Goal: Navigation & Orientation: Find specific page/section

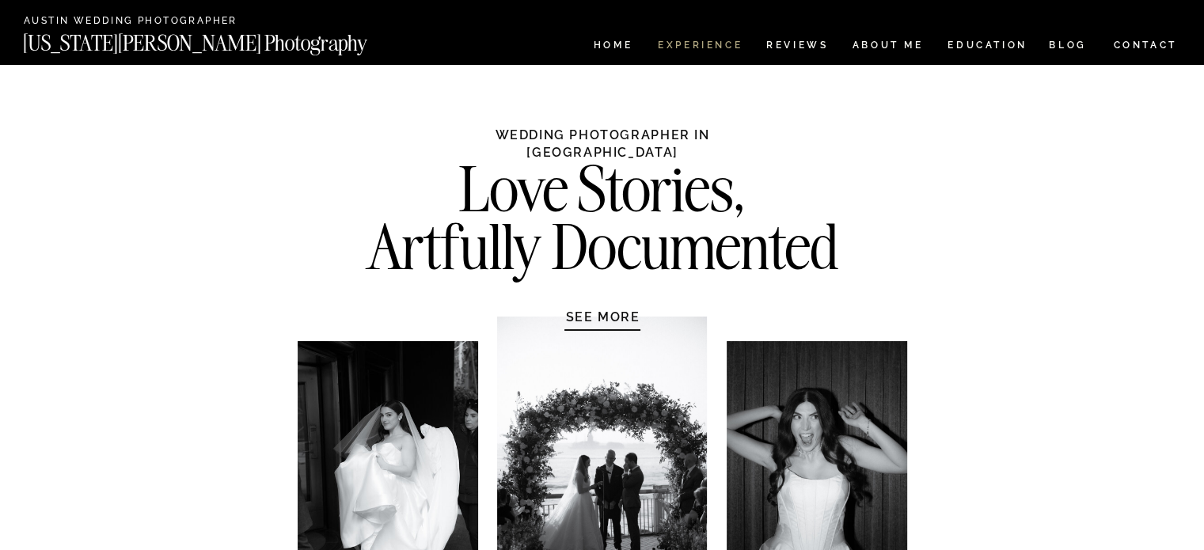
click at [709, 49] on nav "Experience" at bounding box center [699, 46] width 83 height 13
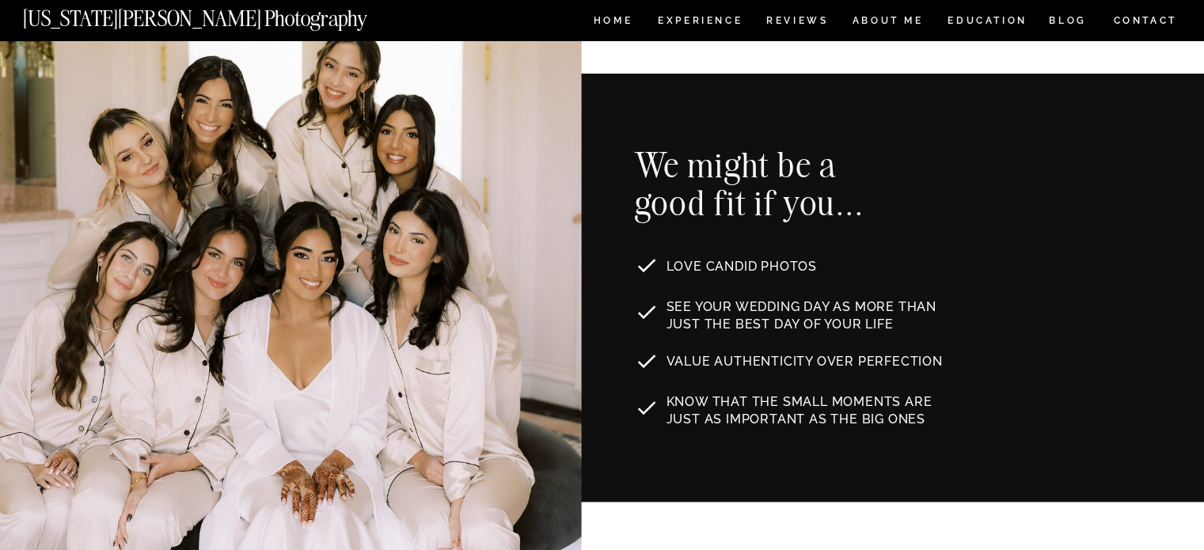
scroll to position [537, 0]
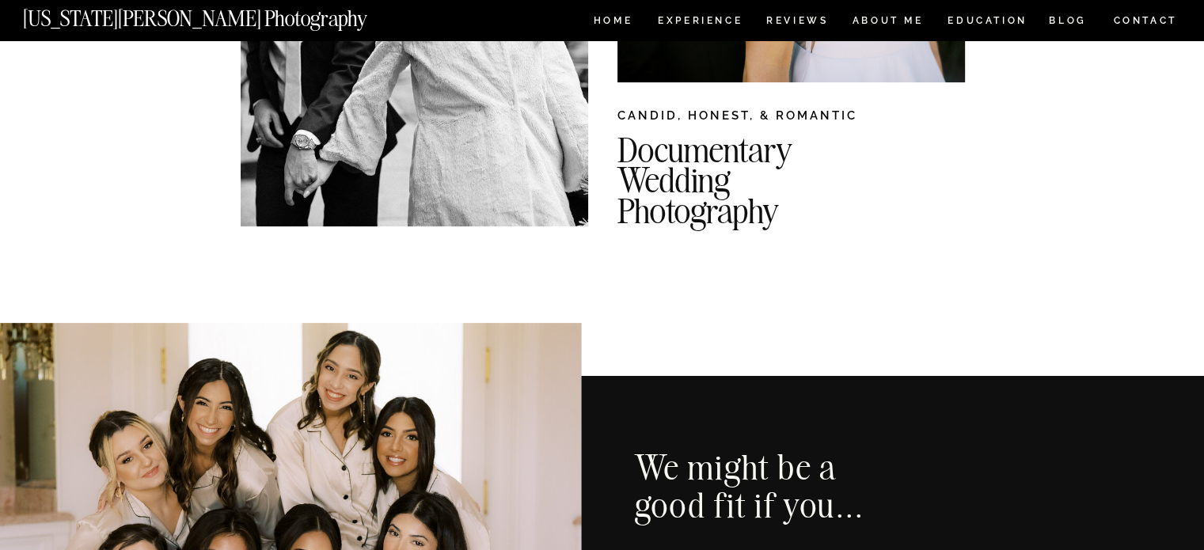
click at [897, 17] on nav "ABOUT ME" at bounding box center [888, 22] width 72 height 13
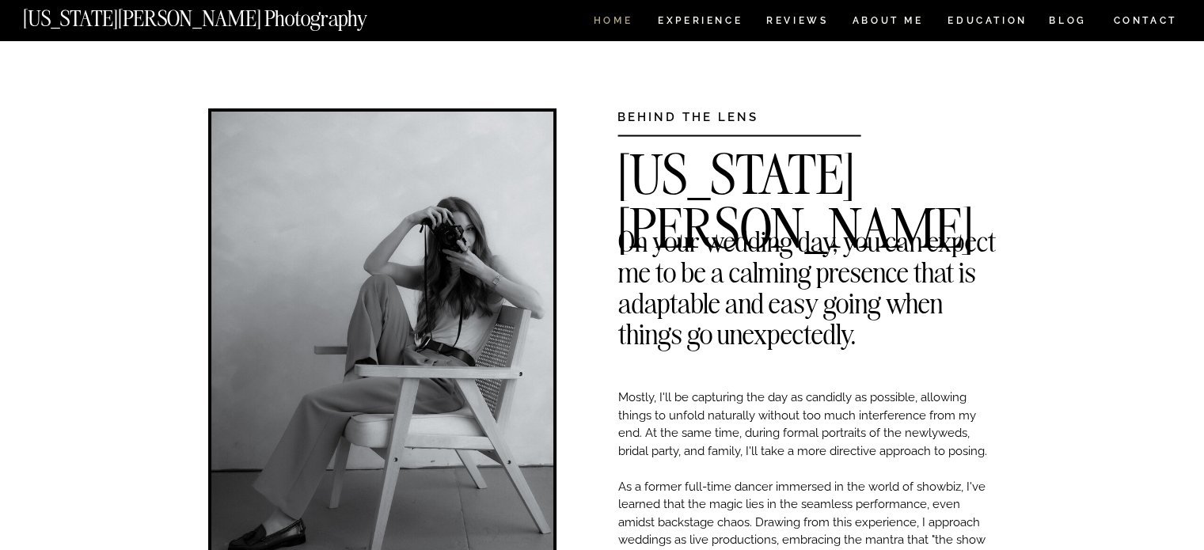
click at [629, 17] on nav "HOME" at bounding box center [612, 22] width 45 height 13
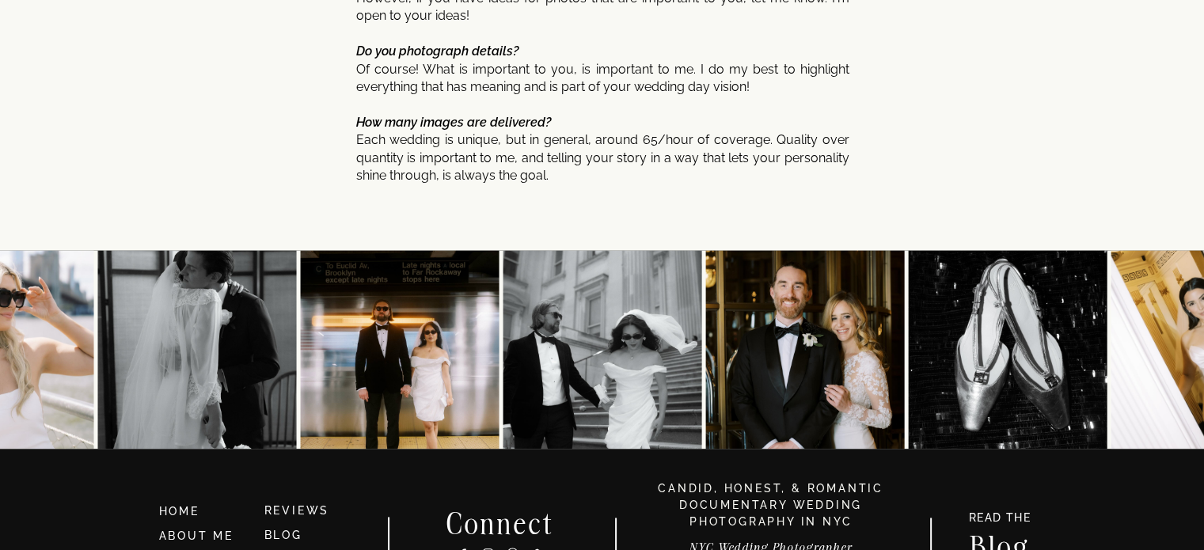
scroll to position [8549, 0]
